Goal: Check status: Check status

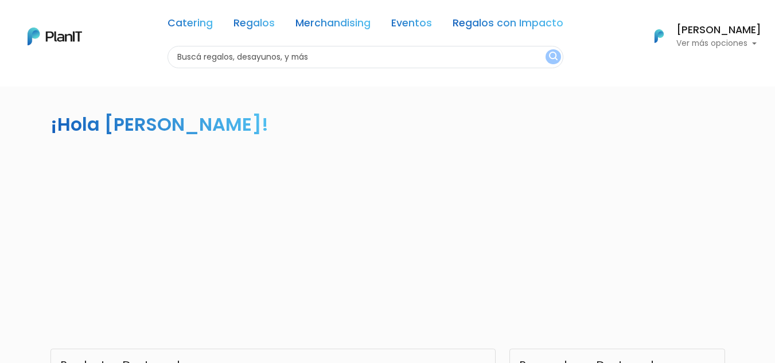
click at [710, 41] on p "Ver más opciones" at bounding box center [718, 44] width 85 height 8
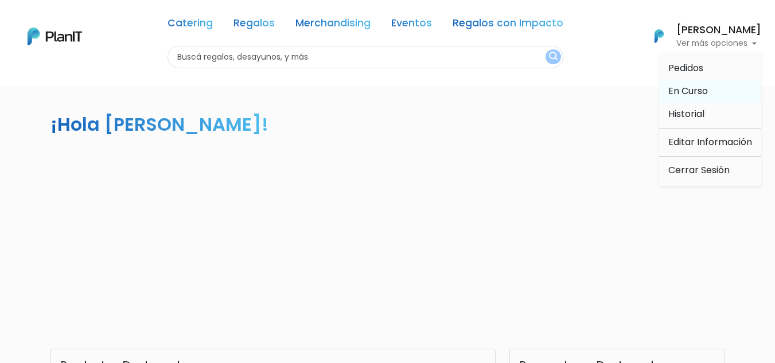
click at [686, 94] on span "En Curso" at bounding box center [688, 90] width 40 height 13
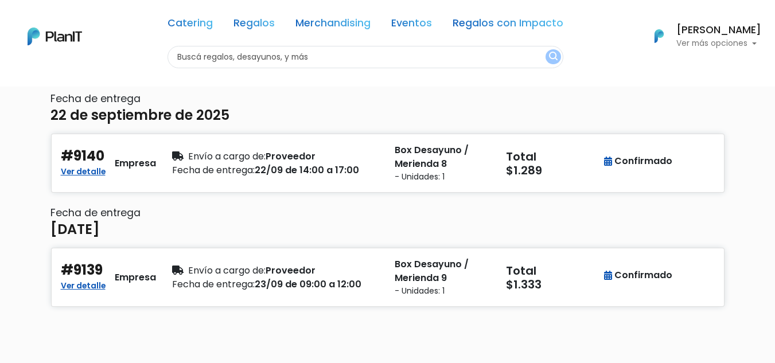
scroll to position [113, 0]
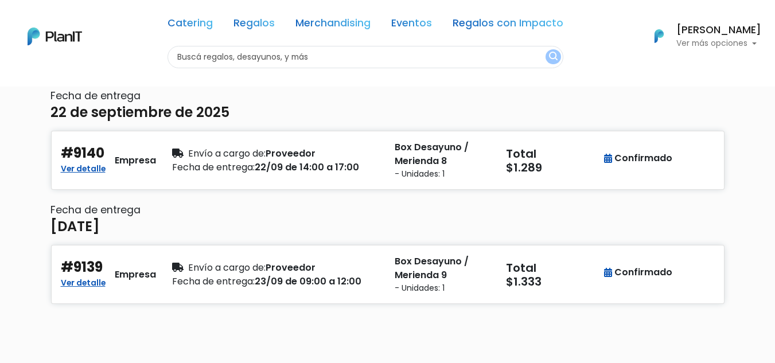
click at [521, 97] on h6 "Fecha de entrega" at bounding box center [387, 96] width 675 height 12
